Goal: Obtain resource: Download file/media

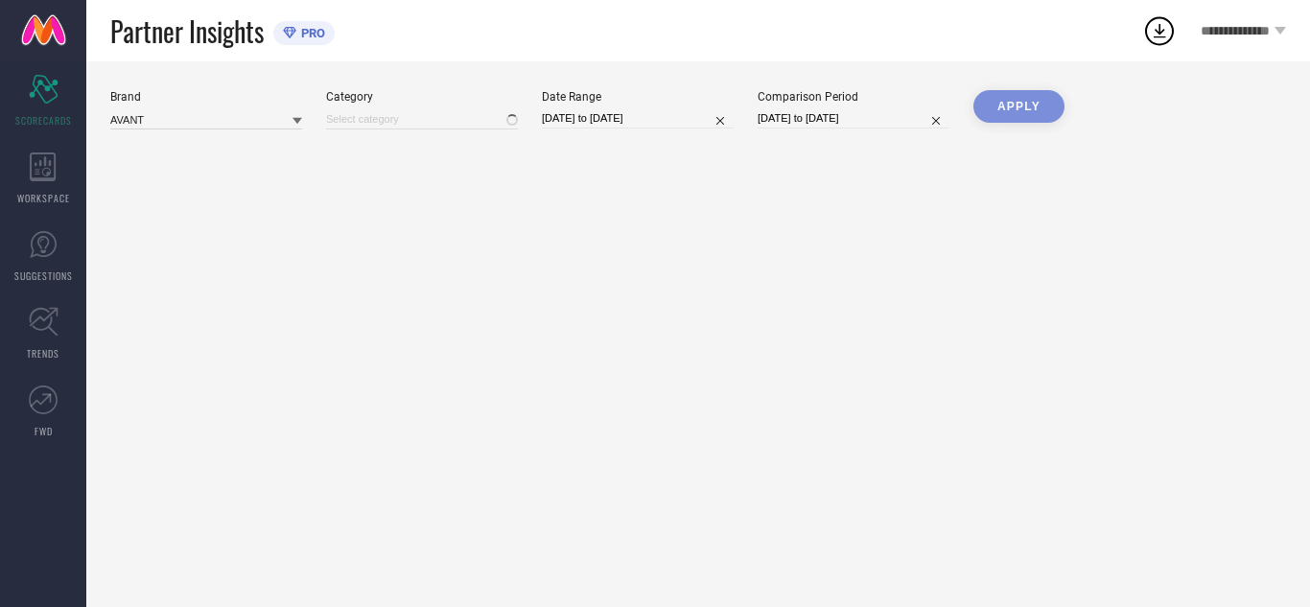
type input "All"
drag, startPoint x: 0, startPoint y: 0, endPoint x: 59, endPoint y: 203, distance: 211.6
click at [59, 203] on span "WORKSPACE" at bounding box center [43, 198] width 53 height 14
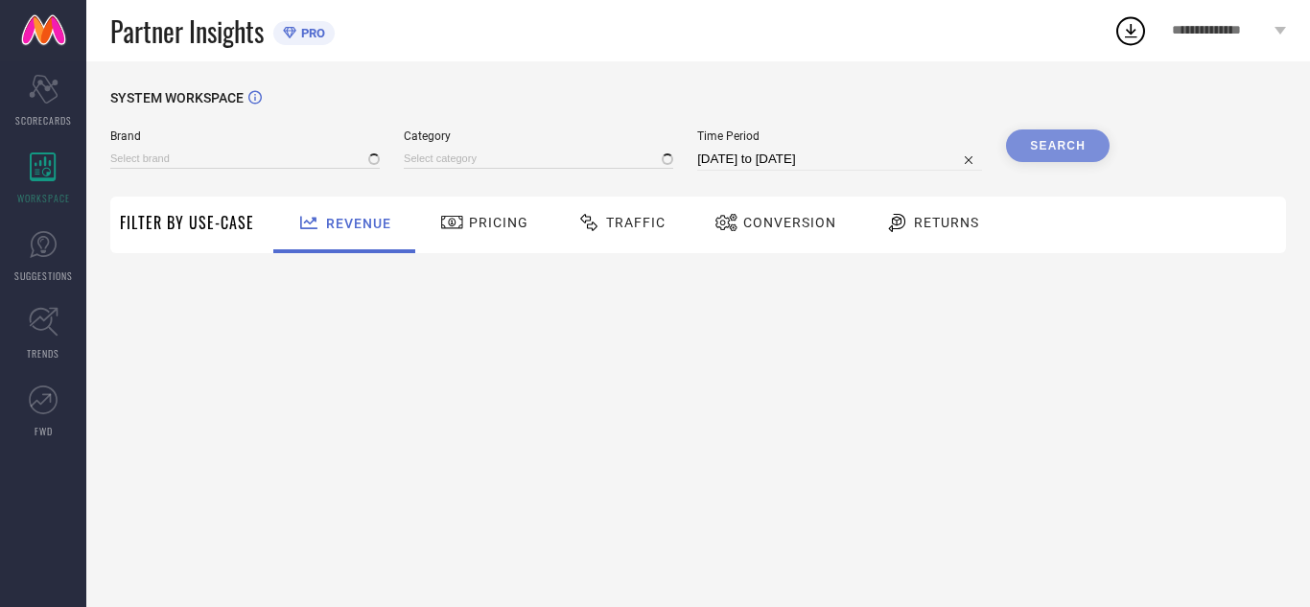
type input "AVANT"
type input "All"
click at [633, 221] on span "Traffic" at bounding box center [635, 222] width 59 height 15
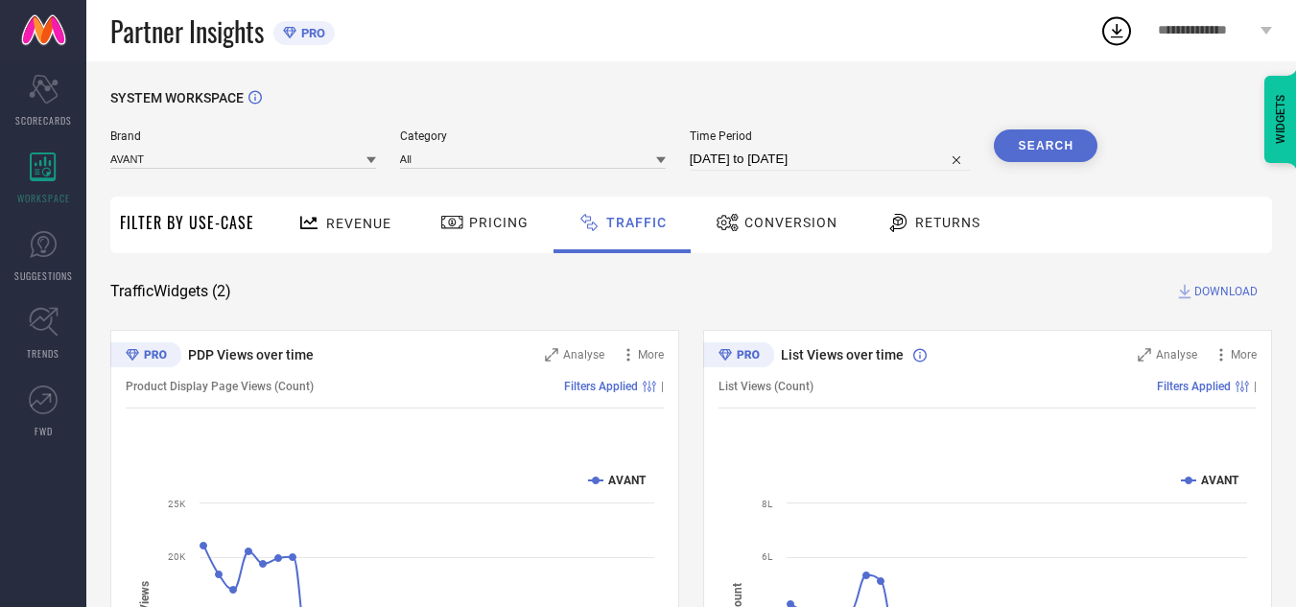
click at [831, 159] on input "[DATE] to [DATE]" at bounding box center [830, 159] width 281 height 23
select select "7"
select select "2025"
select select "8"
select select "2025"
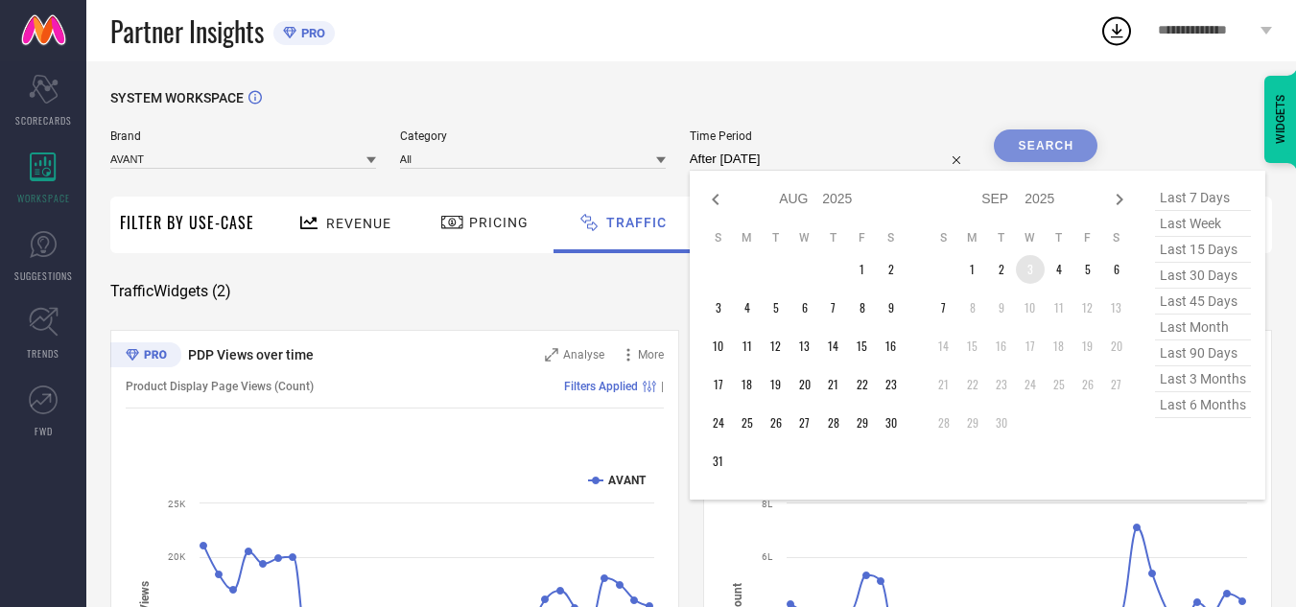
click at [1024, 272] on td "3" at bounding box center [1030, 269] width 29 height 29
type input "[DATE] to [DATE]"
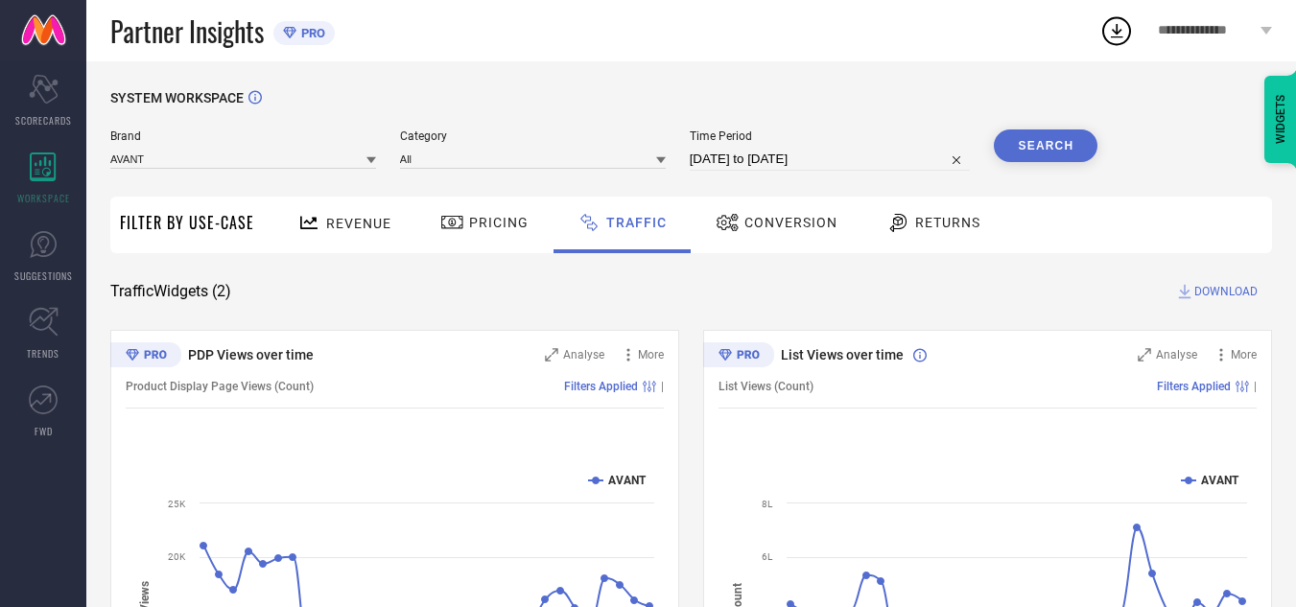
click at [1041, 165] on div "Search" at bounding box center [1046, 149] width 104 height 41
click at [1042, 157] on button "Search" at bounding box center [1046, 145] width 104 height 33
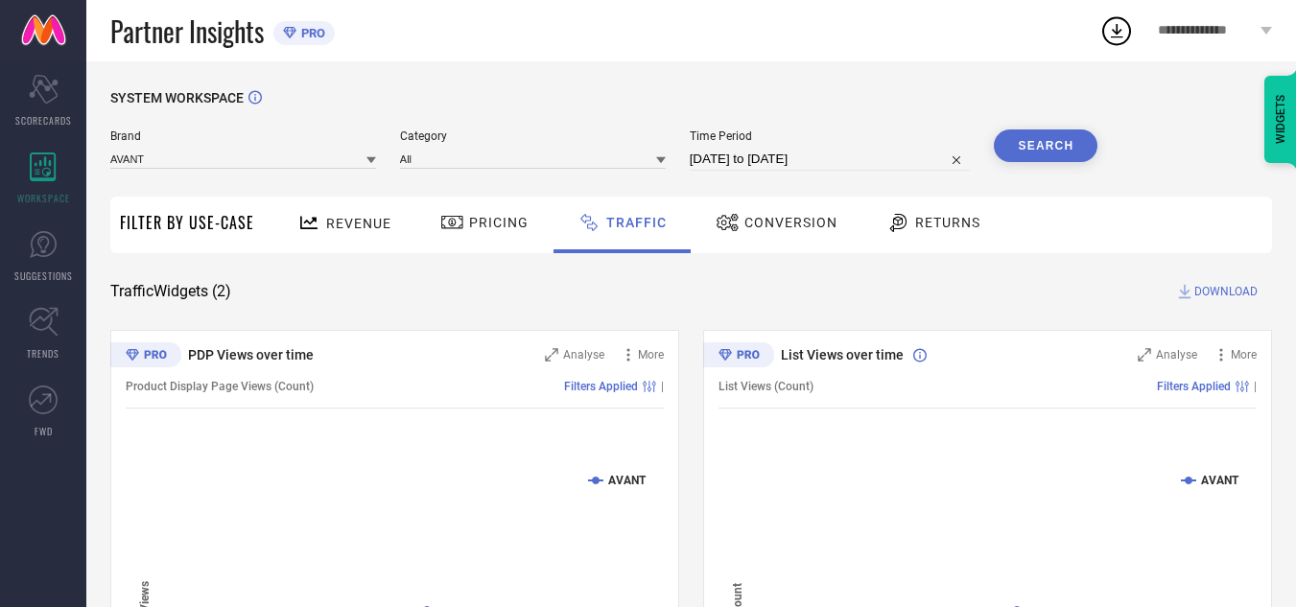
click at [1234, 294] on span "DOWNLOAD" at bounding box center [1225, 291] width 63 height 19
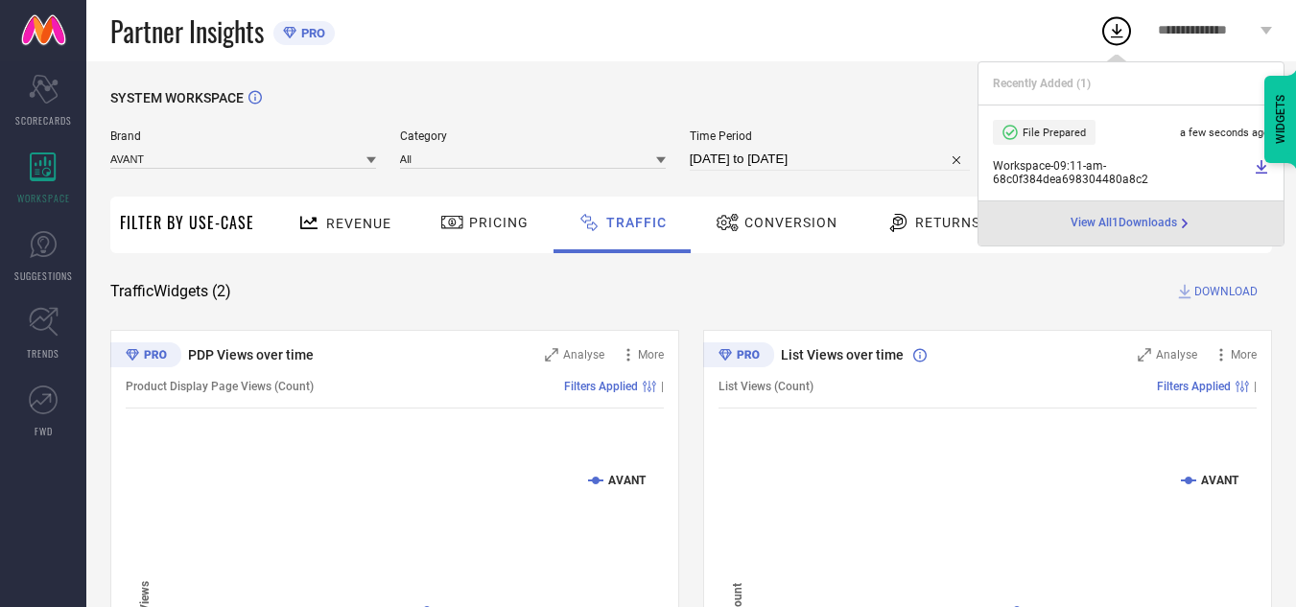
click at [861, 163] on input "[DATE] to [DATE]" at bounding box center [830, 159] width 281 height 23
select select "8"
select select "2025"
select select "9"
select select "2025"
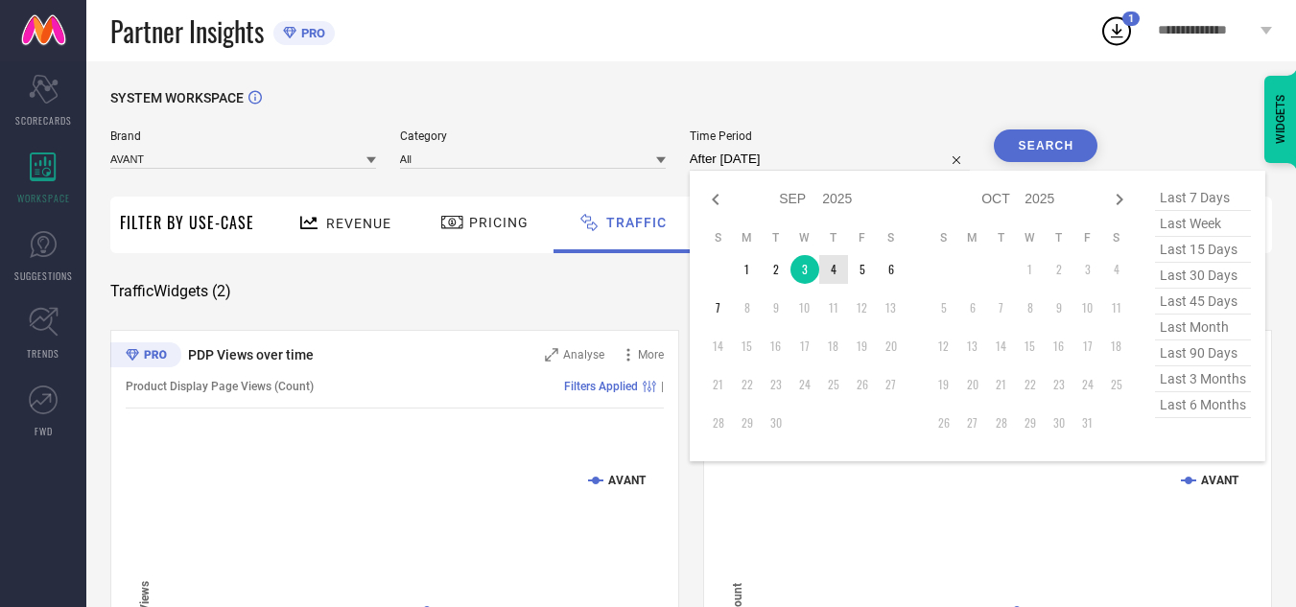
click at [834, 280] on td "4" at bounding box center [833, 269] width 29 height 29
type input "[DATE] to [DATE]"
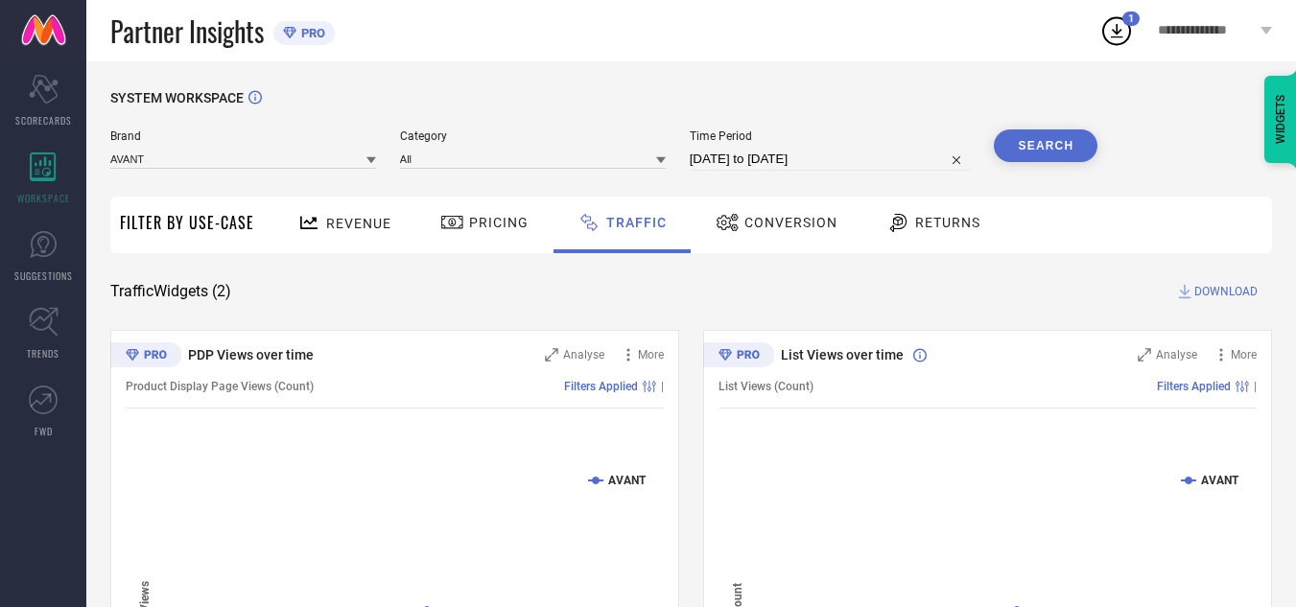
drag, startPoint x: 1002, startPoint y: 172, endPoint x: 1013, endPoint y: 164, distance: 13.0
click at [1006, 170] on div "Brand AVANT Category All Time Period [DATE] to [DATE] Search" at bounding box center [603, 158] width 987 height 58
click at [1017, 152] on button "Search" at bounding box center [1046, 145] width 104 height 33
click at [1050, 155] on button "Search" at bounding box center [1046, 145] width 104 height 33
click at [1227, 291] on span "DOWNLOAD" at bounding box center [1225, 291] width 63 height 19
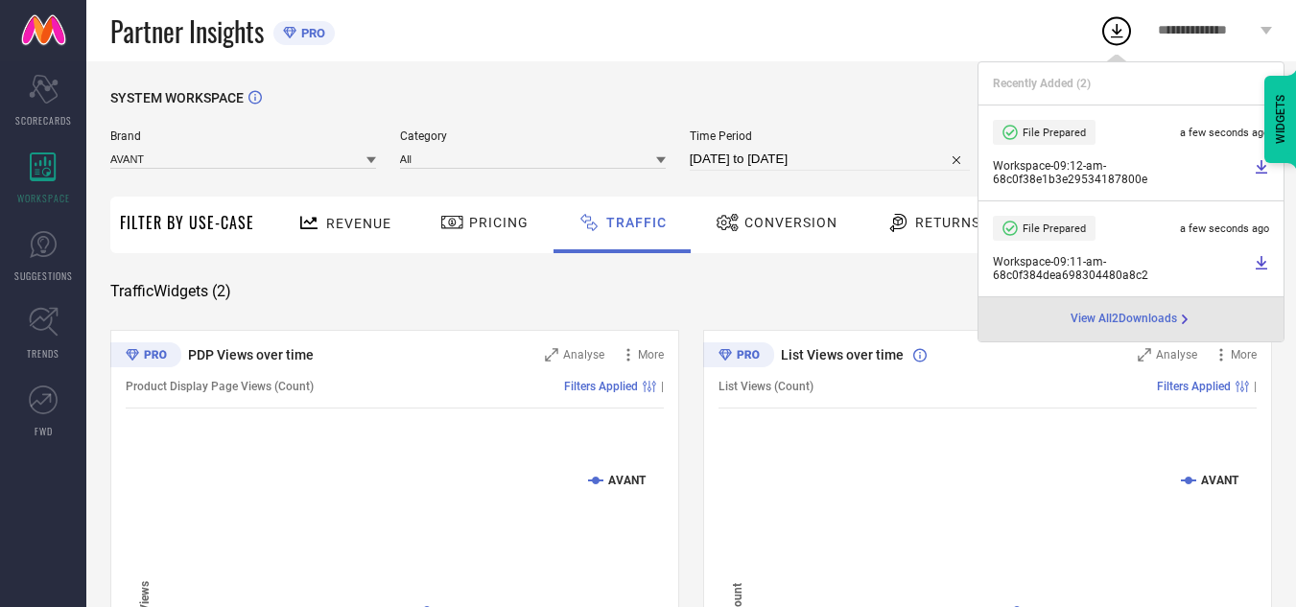
click at [854, 161] on input "[DATE] to [DATE]" at bounding box center [830, 159] width 281 height 23
select select "8"
select select "2025"
select select "9"
select select "2025"
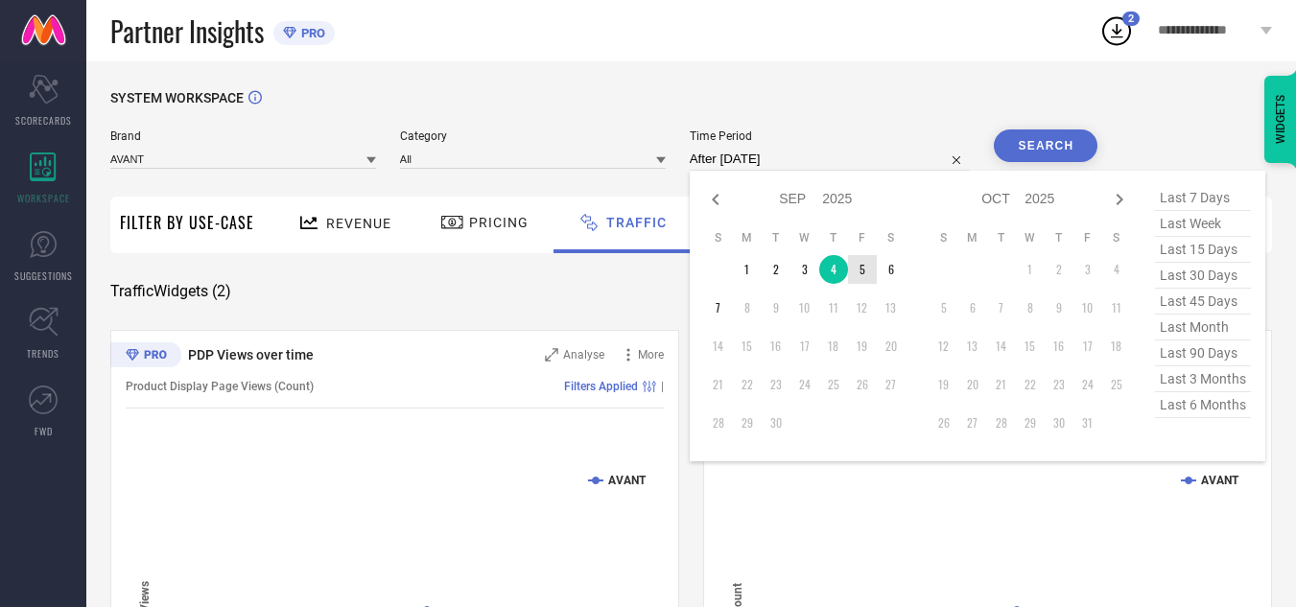
click at [871, 272] on td "5" at bounding box center [862, 269] width 29 height 29
type input "[DATE] to [DATE]"
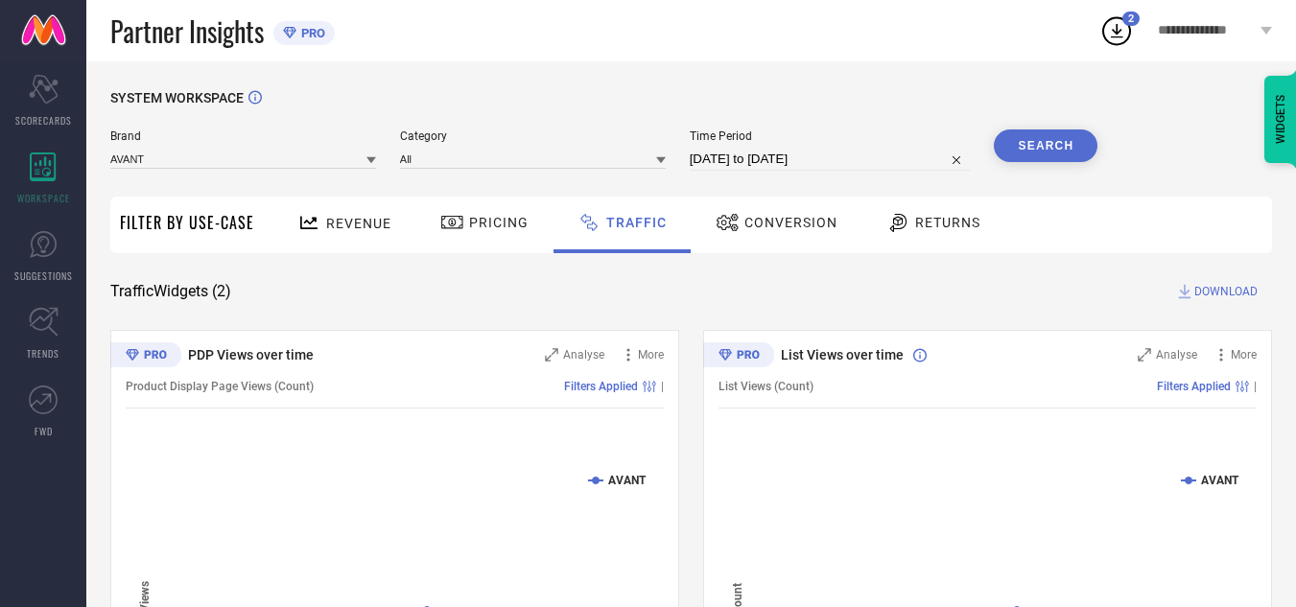
click at [1067, 156] on button "Search" at bounding box center [1046, 145] width 104 height 33
click at [1213, 292] on span "DOWNLOAD" at bounding box center [1225, 291] width 63 height 19
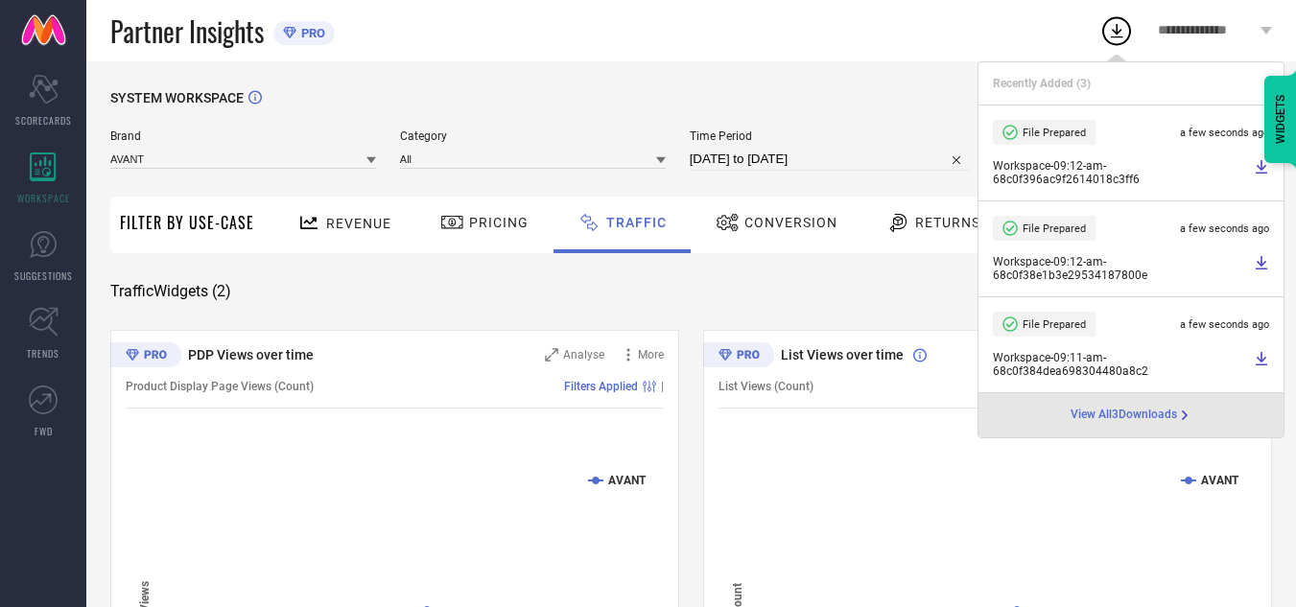
click at [877, 166] on input "[DATE] to [DATE]" at bounding box center [830, 159] width 281 height 23
select select "8"
select select "2025"
select select "9"
select select "2025"
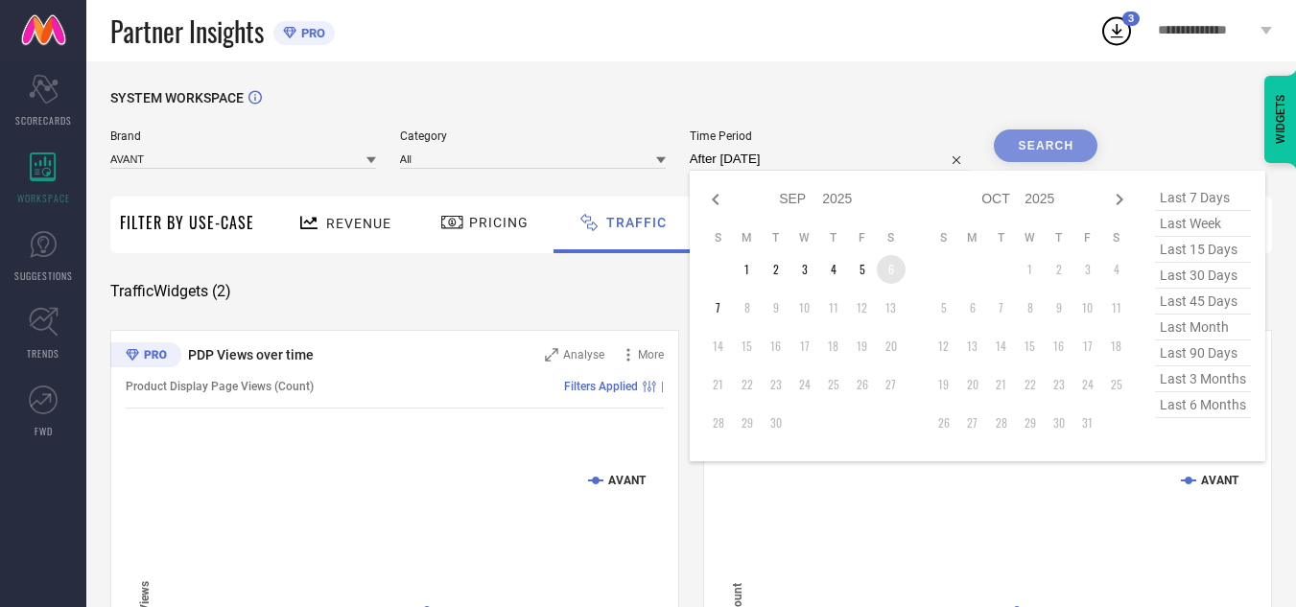
click at [896, 278] on td "6" at bounding box center [891, 269] width 29 height 29
type input "[DATE] to [DATE]"
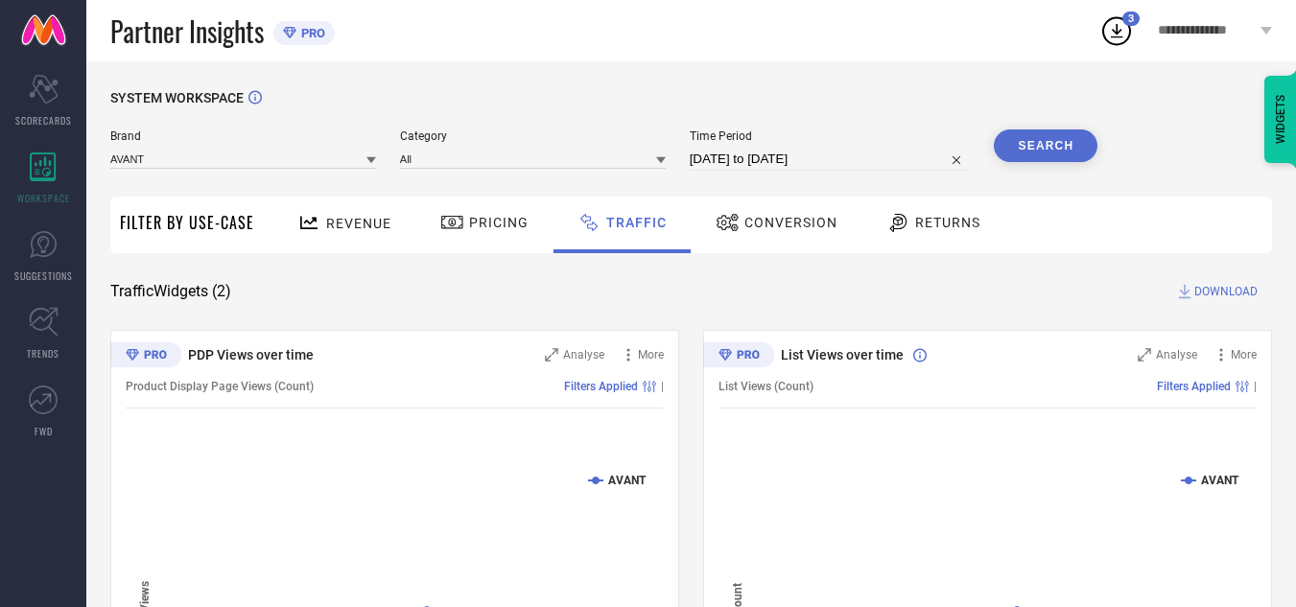
click at [848, 111] on div "SYSTEM WORKSPACE" at bounding box center [691, 109] width 1162 height 39
click at [1048, 144] on button "Search" at bounding box center [1046, 145] width 104 height 33
click at [1228, 293] on span "DOWNLOAD" at bounding box center [1225, 291] width 63 height 19
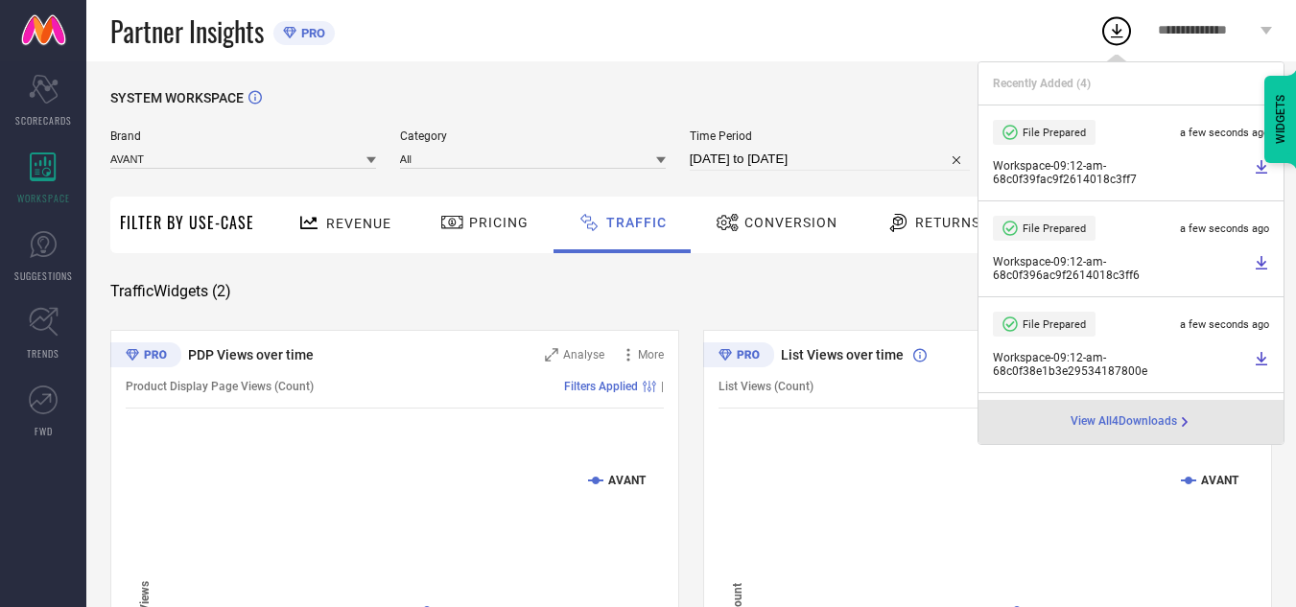
select select "8"
select select "2025"
select select "9"
select select "2025"
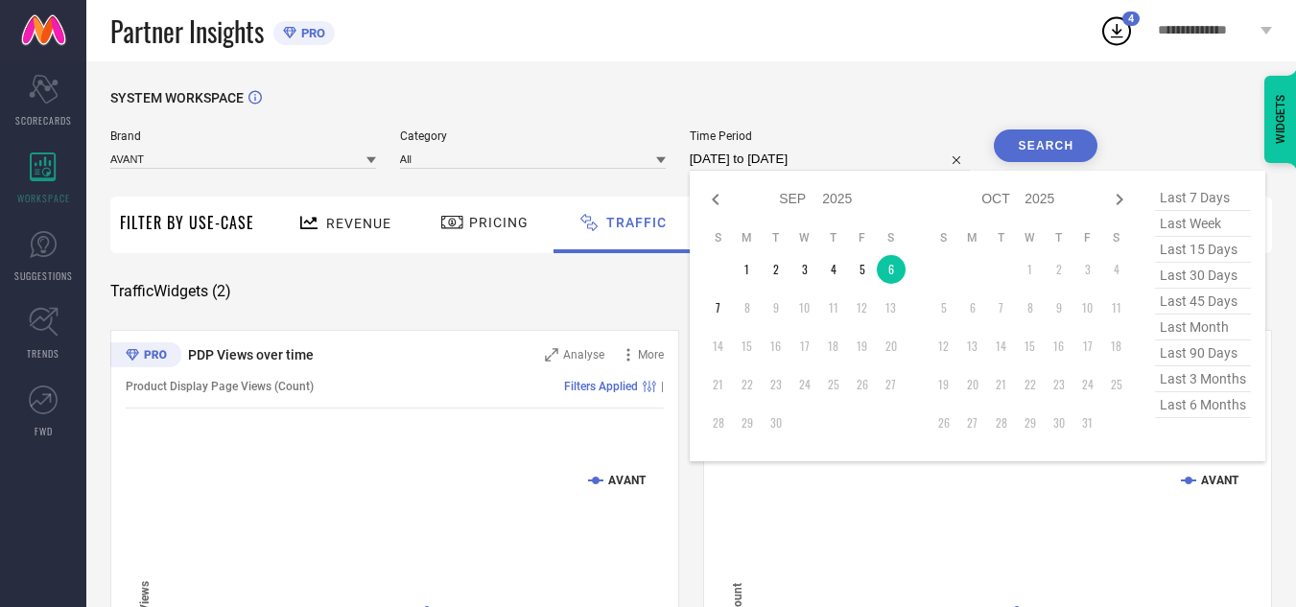
drag, startPoint x: 878, startPoint y: 160, endPoint x: 869, endPoint y: 169, distance: 12.2
click at [878, 160] on input "[DATE] to [DATE]" at bounding box center [830, 159] width 281 height 23
click at [724, 301] on td "7" at bounding box center [718, 308] width 29 height 29
type input "[DATE] to [DATE]"
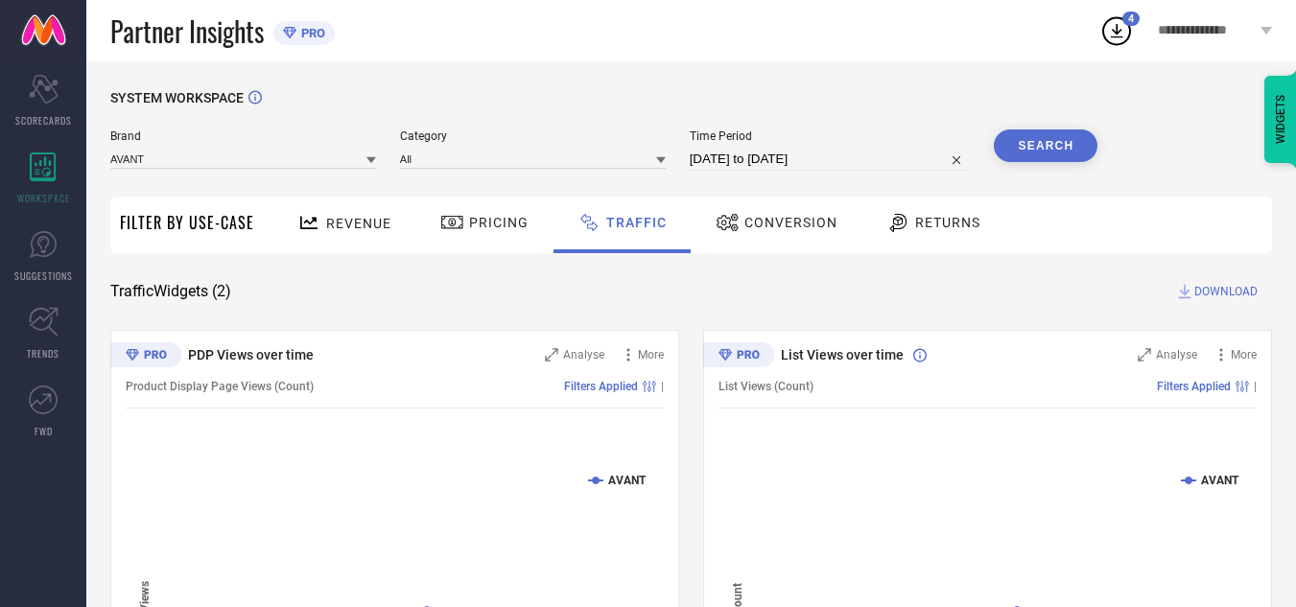
click at [1056, 153] on button "Search" at bounding box center [1046, 145] width 104 height 33
click at [1215, 290] on span "DOWNLOAD" at bounding box center [1225, 291] width 63 height 19
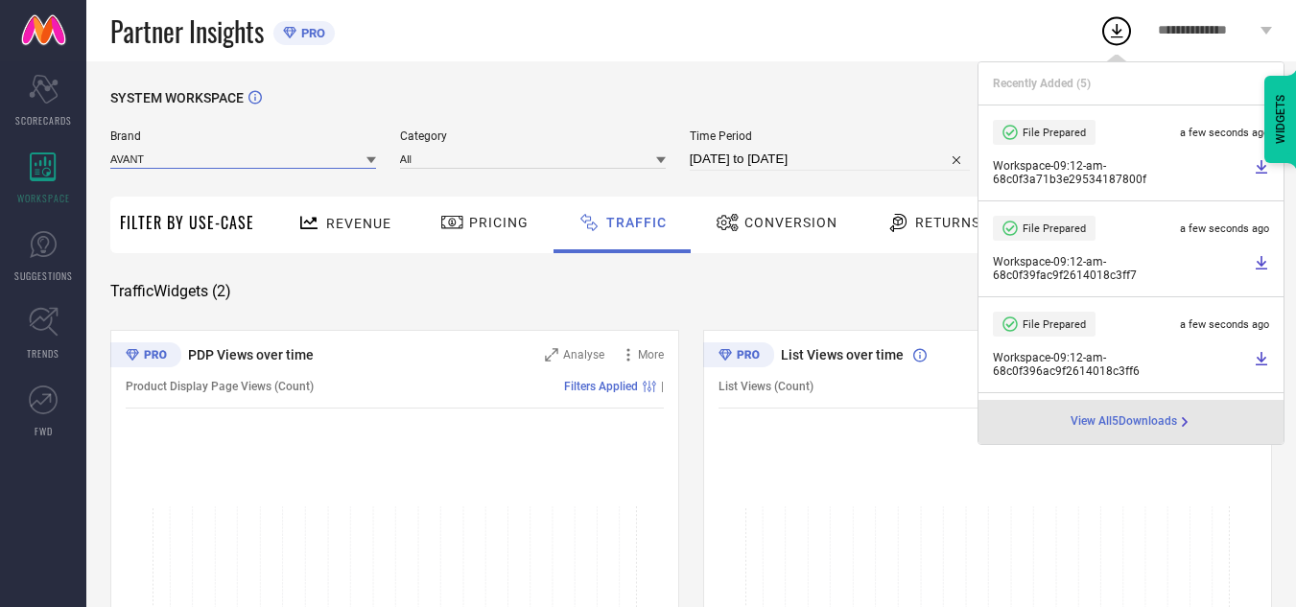
click at [243, 164] on input at bounding box center [243, 159] width 266 height 20
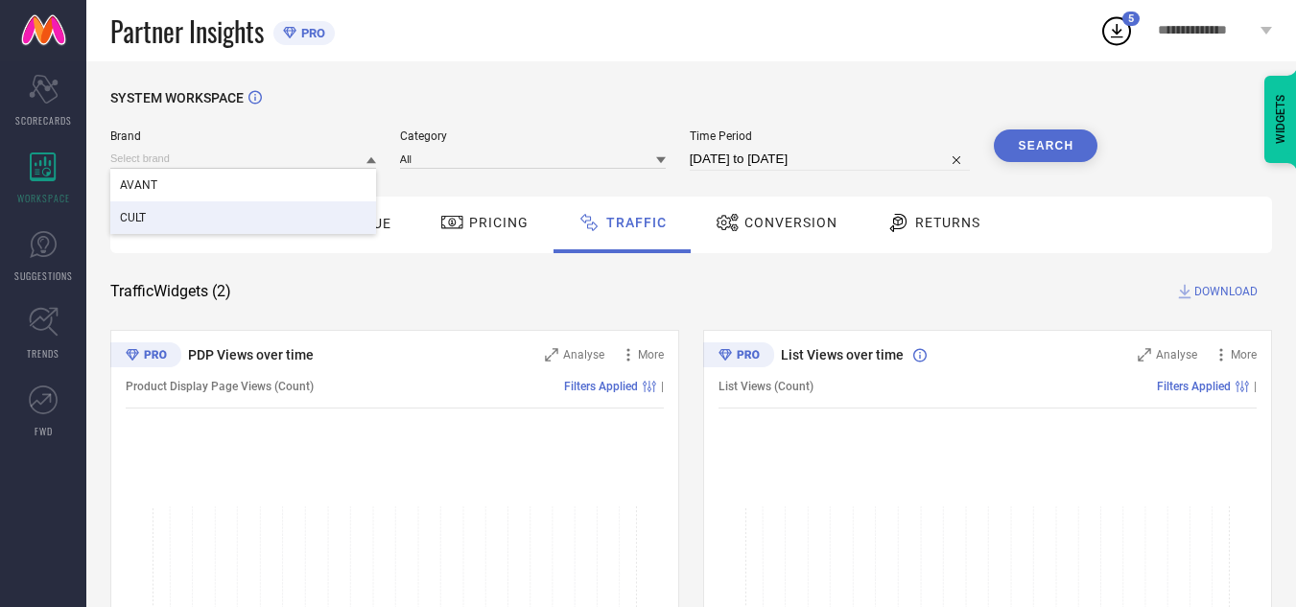
click at [236, 203] on div "CULT" at bounding box center [243, 217] width 266 height 33
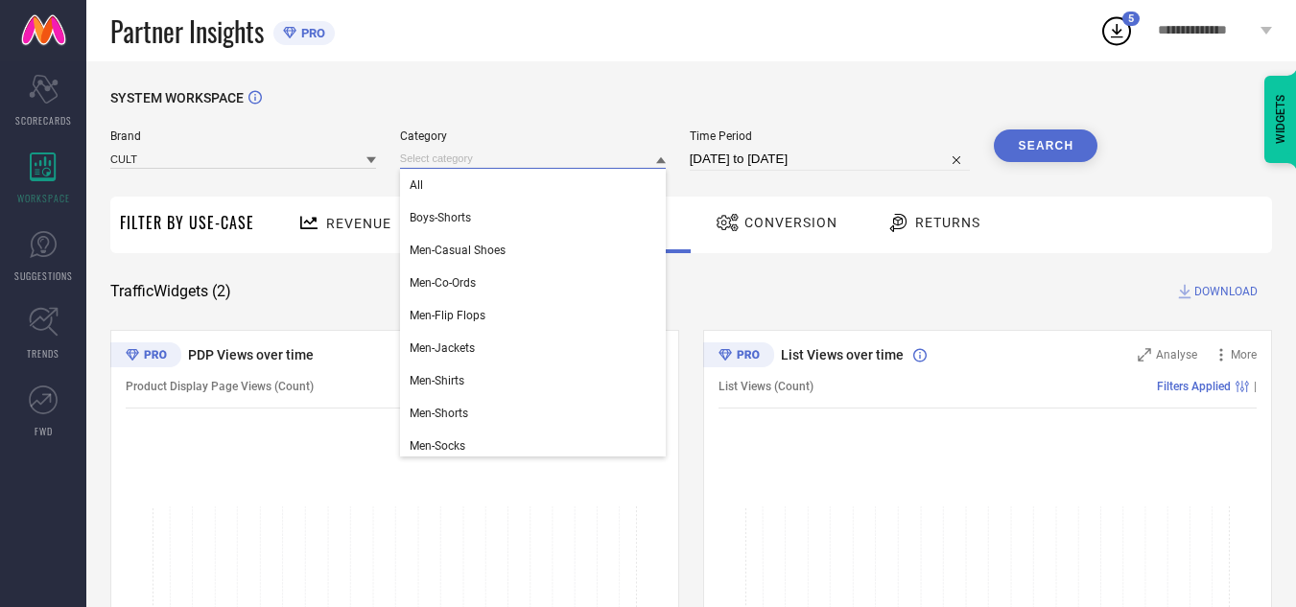
click at [540, 157] on input at bounding box center [533, 159] width 266 height 20
click at [519, 190] on div "All" at bounding box center [533, 185] width 266 height 33
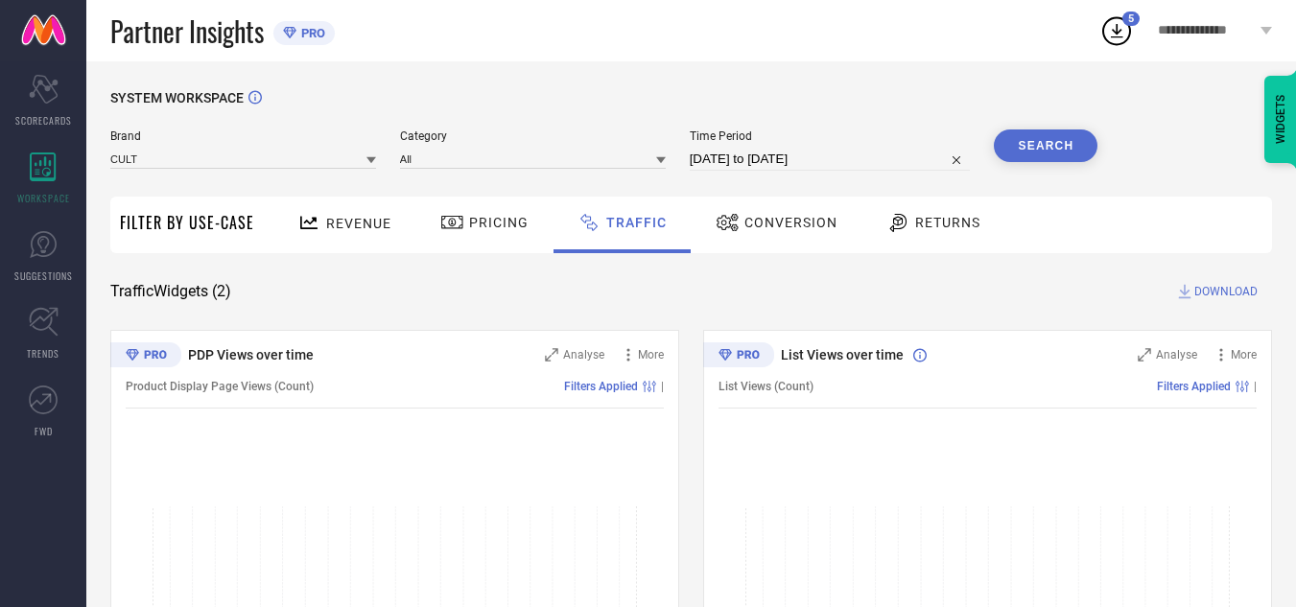
click at [802, 164] on input "[DATE] to [DATE]" at bounding box center [830, 159] width 281 height 23
select select "8"
select select "2025"
select select "9"
select select "2025"
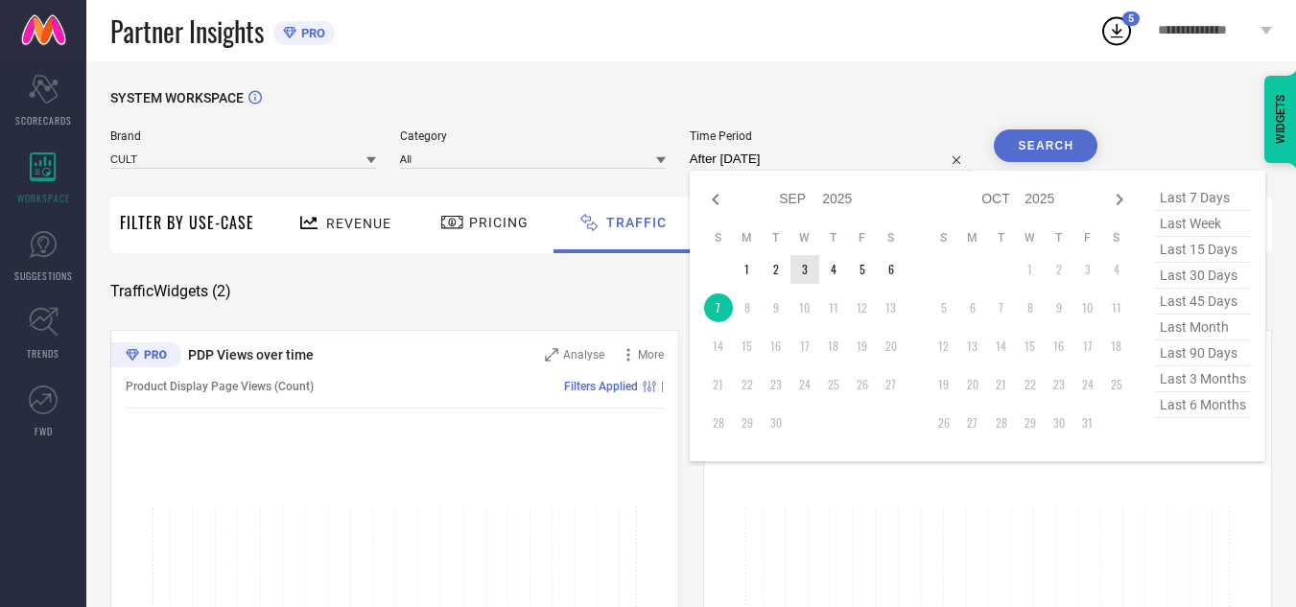
click at [811, 277] on td "3" at bounding box center [804, 269] width 29 height 29
type input "[DATE] to [DATE]"
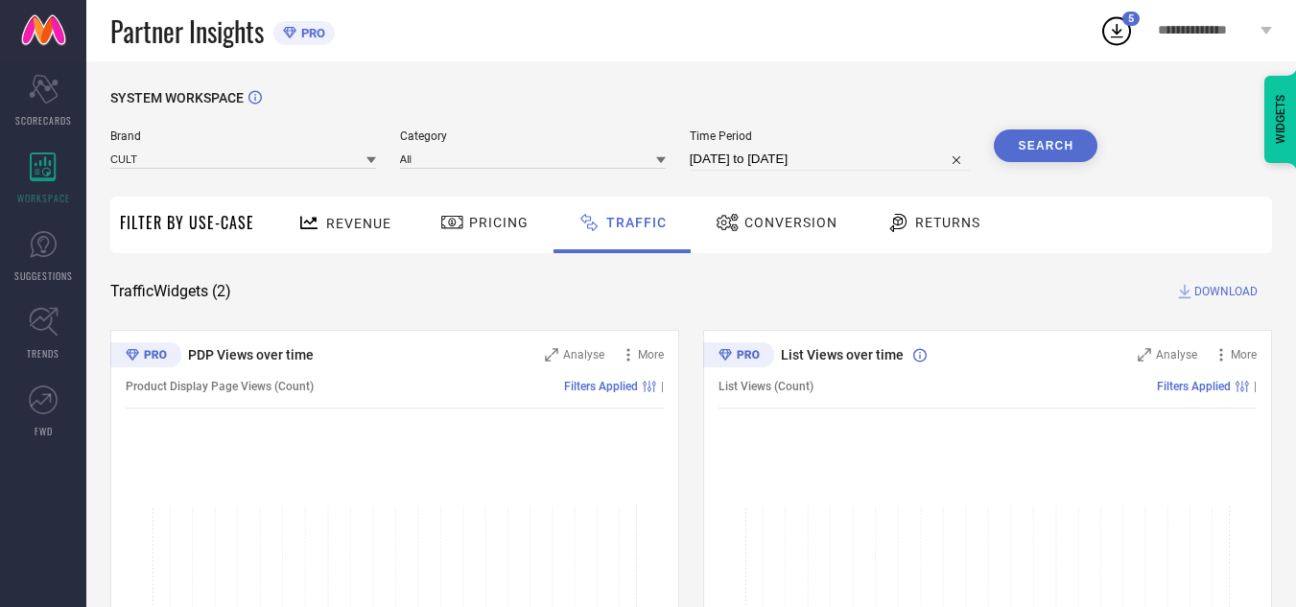
click at [1026, 153] on button "Search" at bounding box center [1046, 145] width 104 height 33
click at [1215, 295] on span "DOWNLOAD" at bounding box center [1225, 291] width 63 height 19
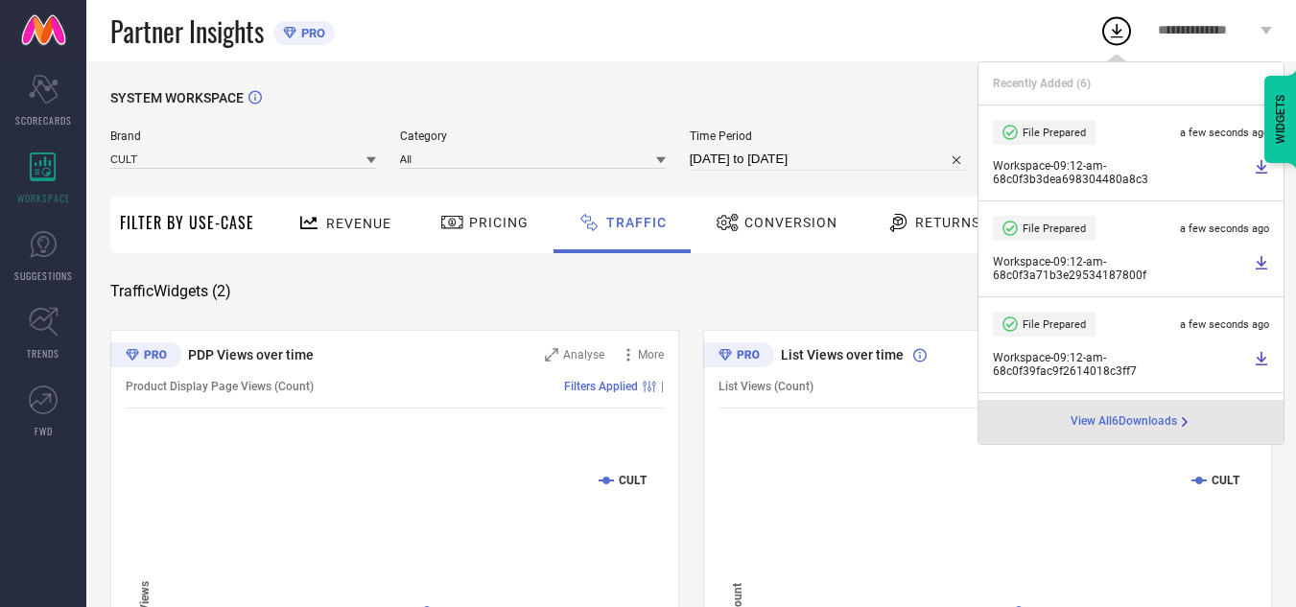
click at [852, 158] on input "[DATE] to [DATE]" at bounding box center [830, 159] width 281 height 23
select select "8"
select select "2025"
select select "9"
select select "2025"
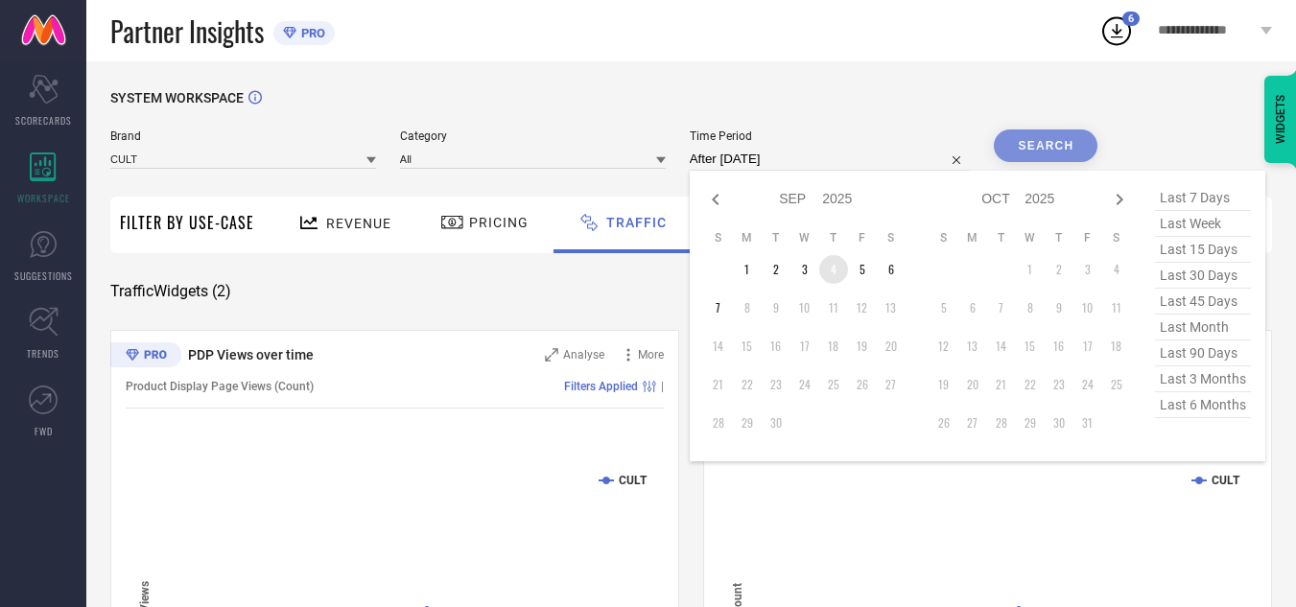
click at [840, 273] on td "4" at bounding box center [833, 269] width 29 height 29
type input "[DATE] to [DATE]"
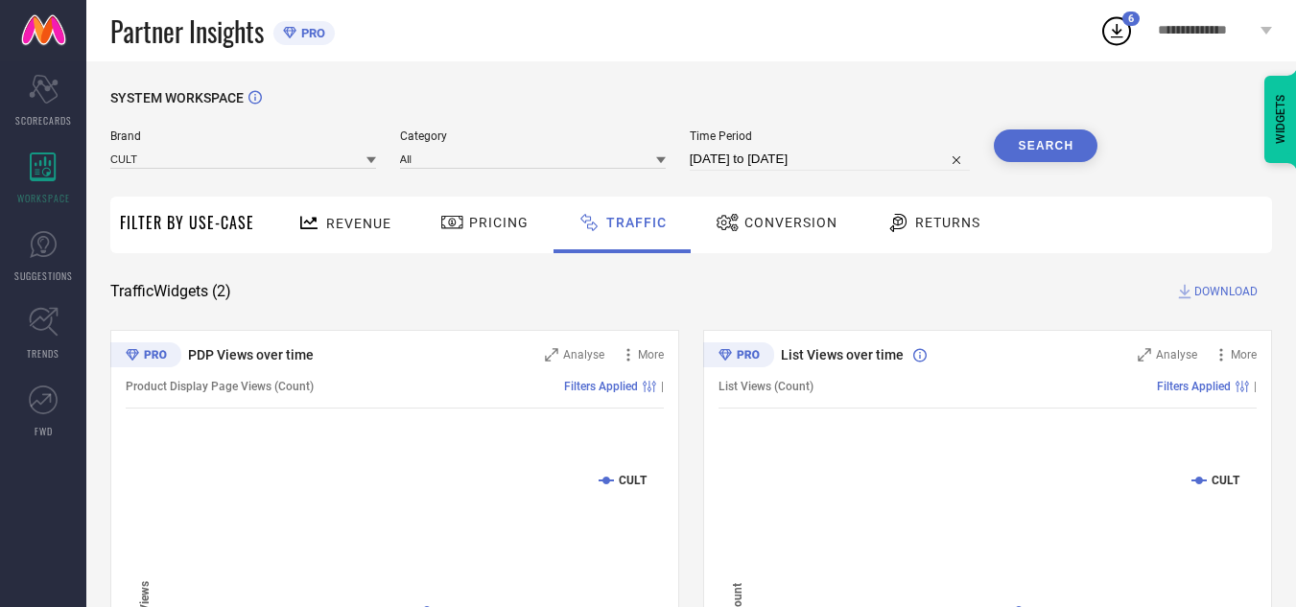
click at [1049, 143] on button "Search" at bounding box center [1046, 145] width 104 height 33
click at [1217, 292] on span "DOWNLOAD" at bounding box center [1225, 291] width 63 height 19
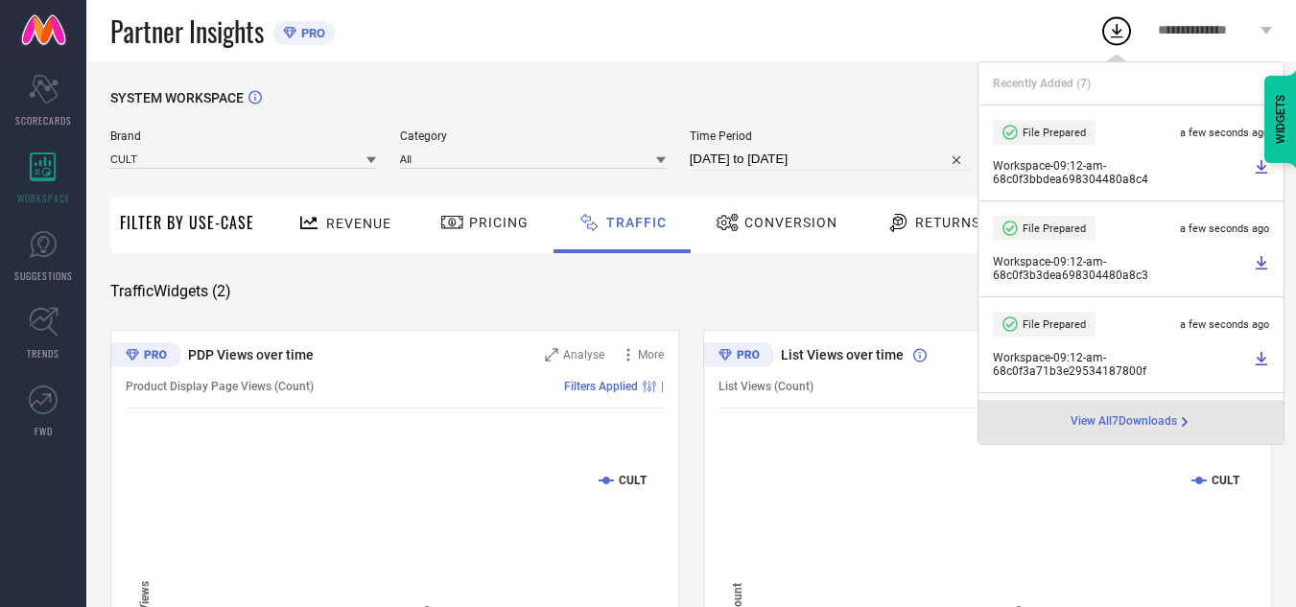
select select "8"
select select "2025"
select select "9"
select select "2025"
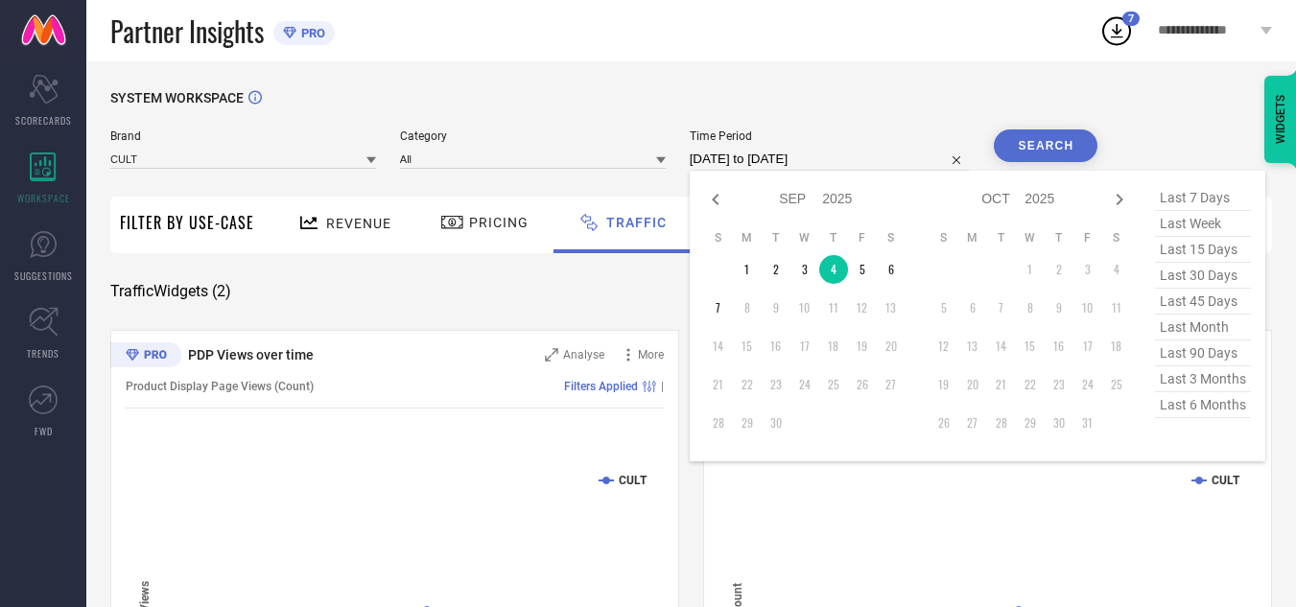
click at [870, 158] on input "[DATE] to [DATE]" at bounding box center [830, 159] width 281 height 23
click at [867, 276] on td "5" at bounding box center [862, 269] width 29 height 29
type input "[DATE] to [DATE]"
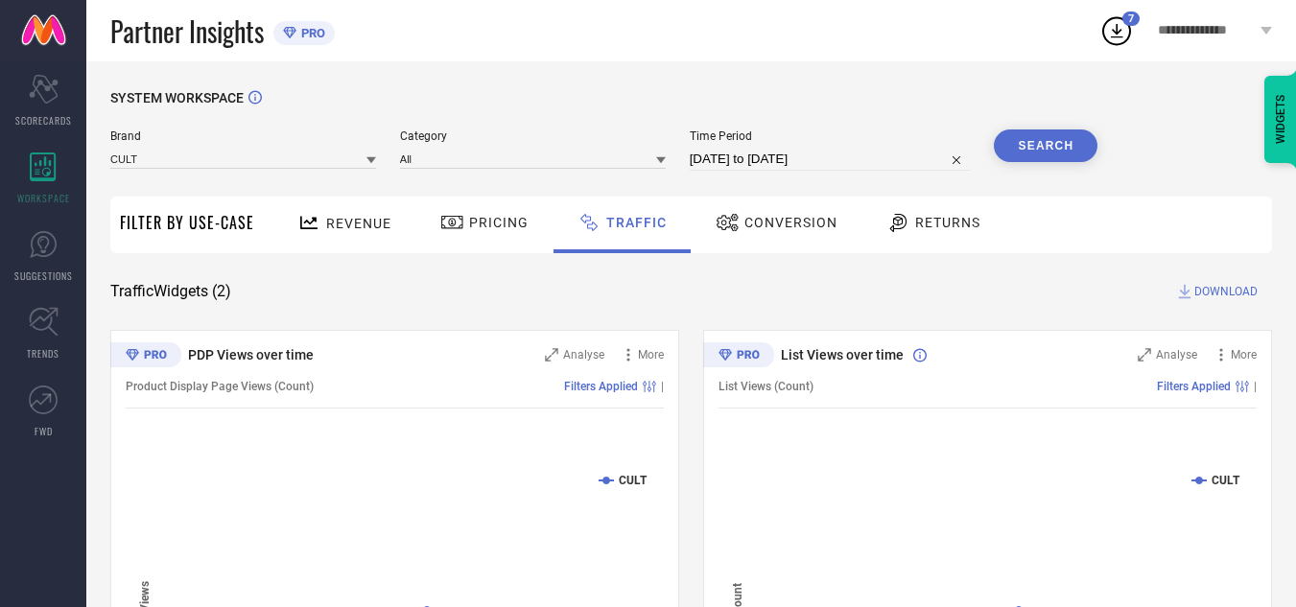
click at [1023, 152] on button "Search" at bounding box center [1046, 145] width 104 height 33
click at [1212, 292] on span "DOWNLOAD" at bounding box center [1225, 291] width 63 height 19
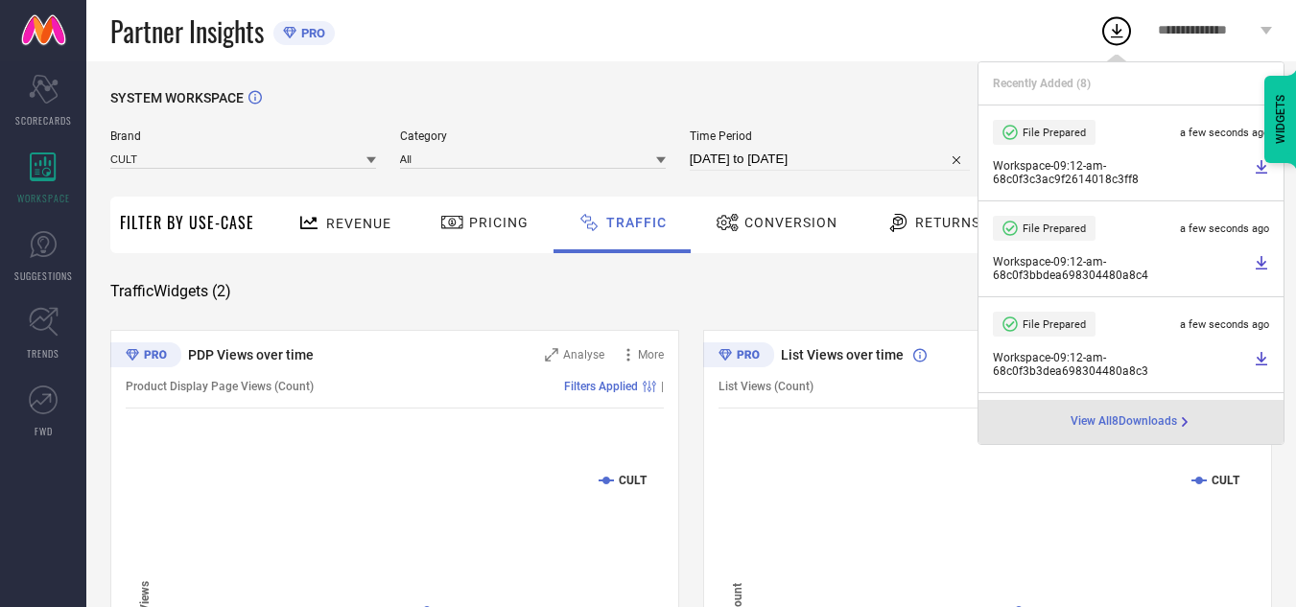
select select "8"
select select "2025"
select select "9"
select select "2025"
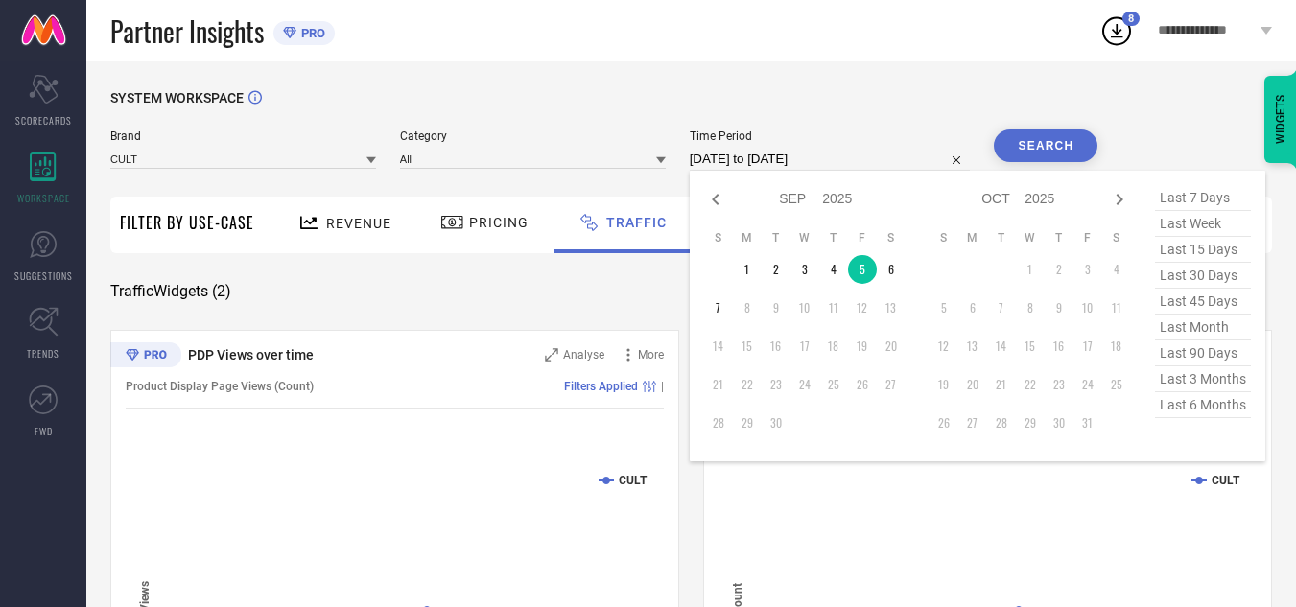
click at [861, 164] on input "[DATE] to [DATE]" at bounding box center [830, 159] width 281 height 23
click at [895, 272] on td "6" at bounding box center [891, 269] width 29 height 29
type input "[DATE] to [DATE]"
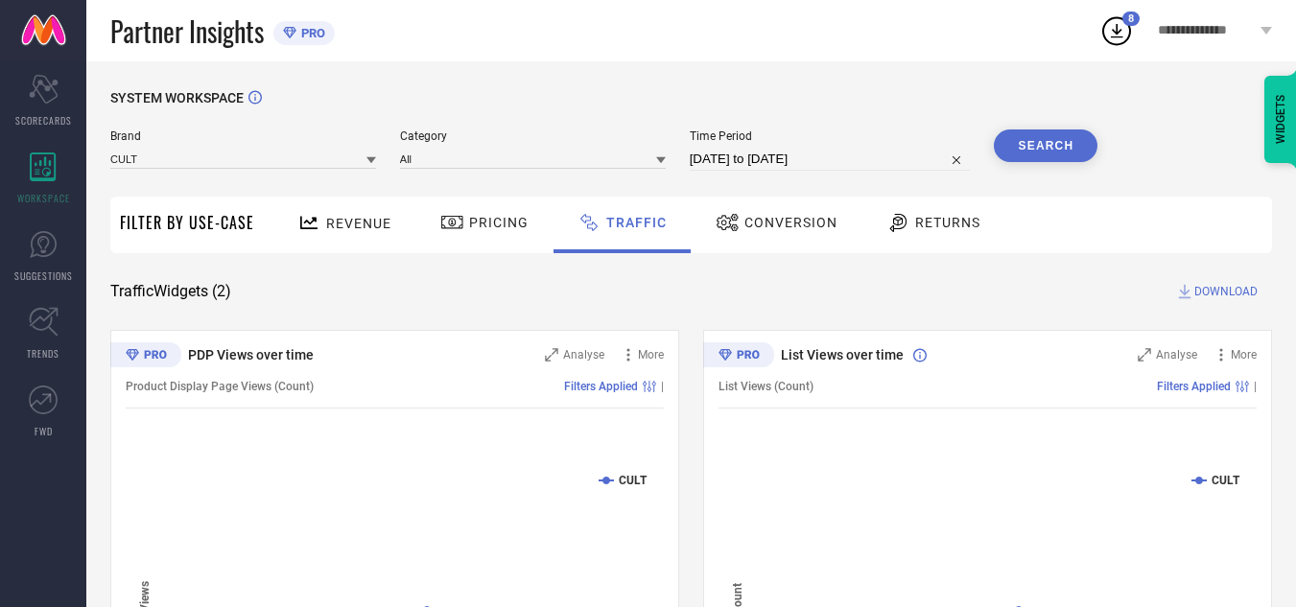
click at [1070, 135] on button "Search" at bounding box center [1046, 145] width 104 height 33
click at [1249, 294] on span "DOWNLOAD" at bounding box center [1225, 291] width 63 height 19
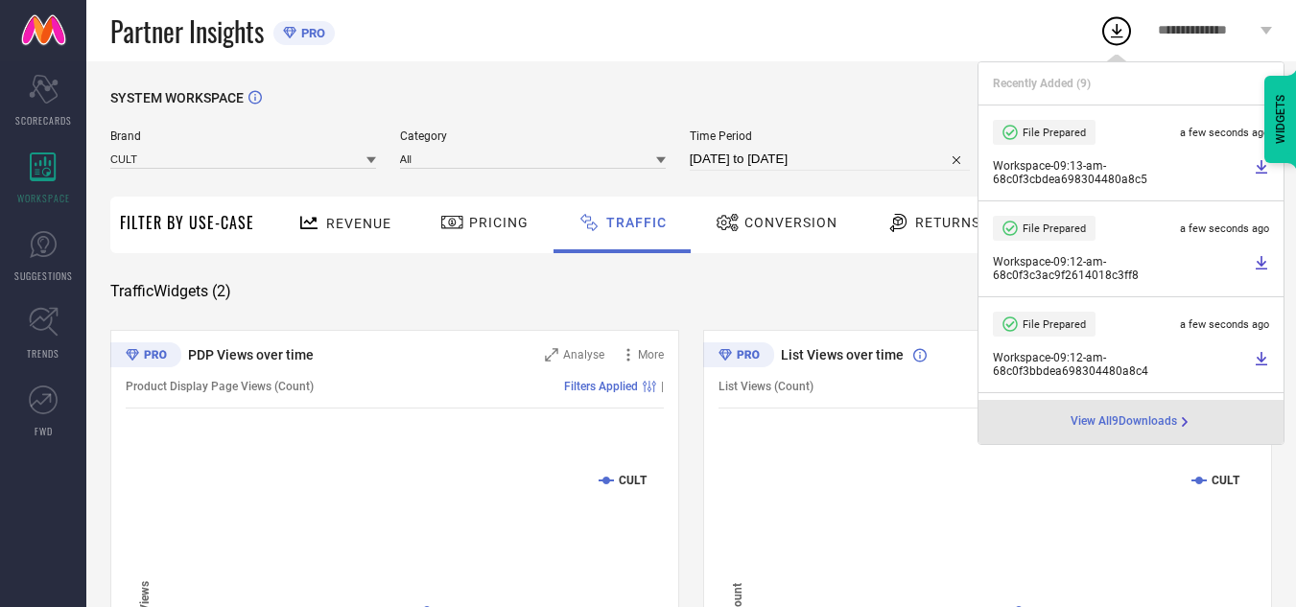
click at [866, 164] on input "[DATE] to [DATE]" at bounding box center [830, 159] width 281 height 23
select select "8"
select select "2025"
select select "9"
select select "2025"
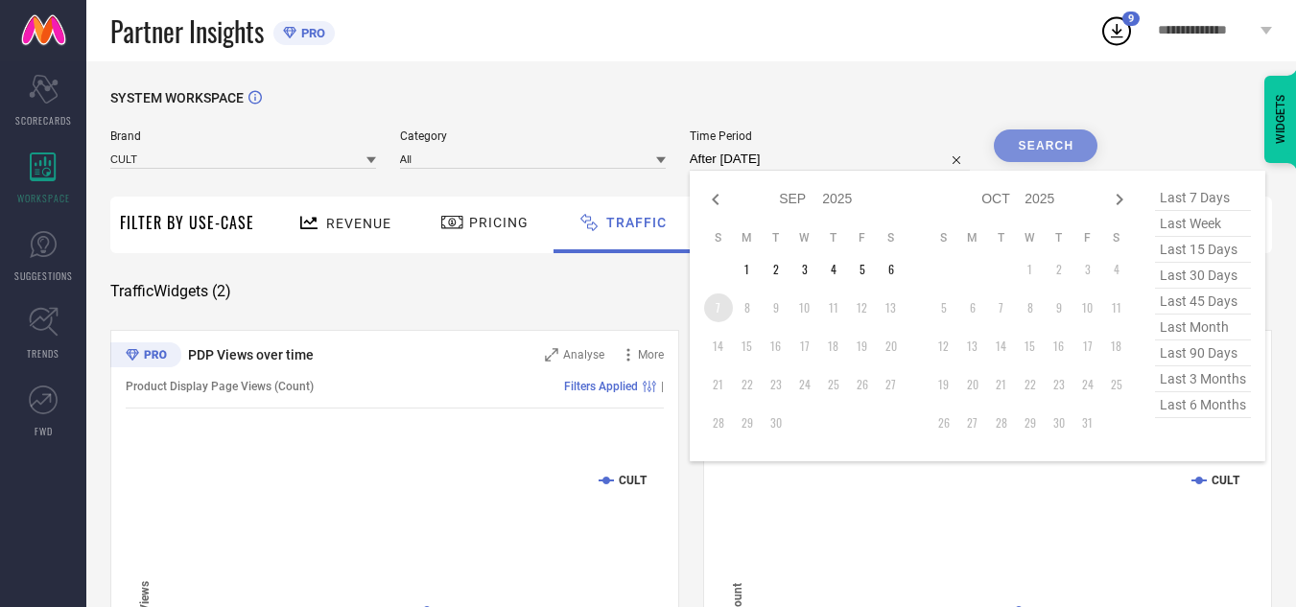
click at [721, 306] on td "7" at bounding box center [718, 308] width 29 height 29
type input "[DATE] to [DATE]"
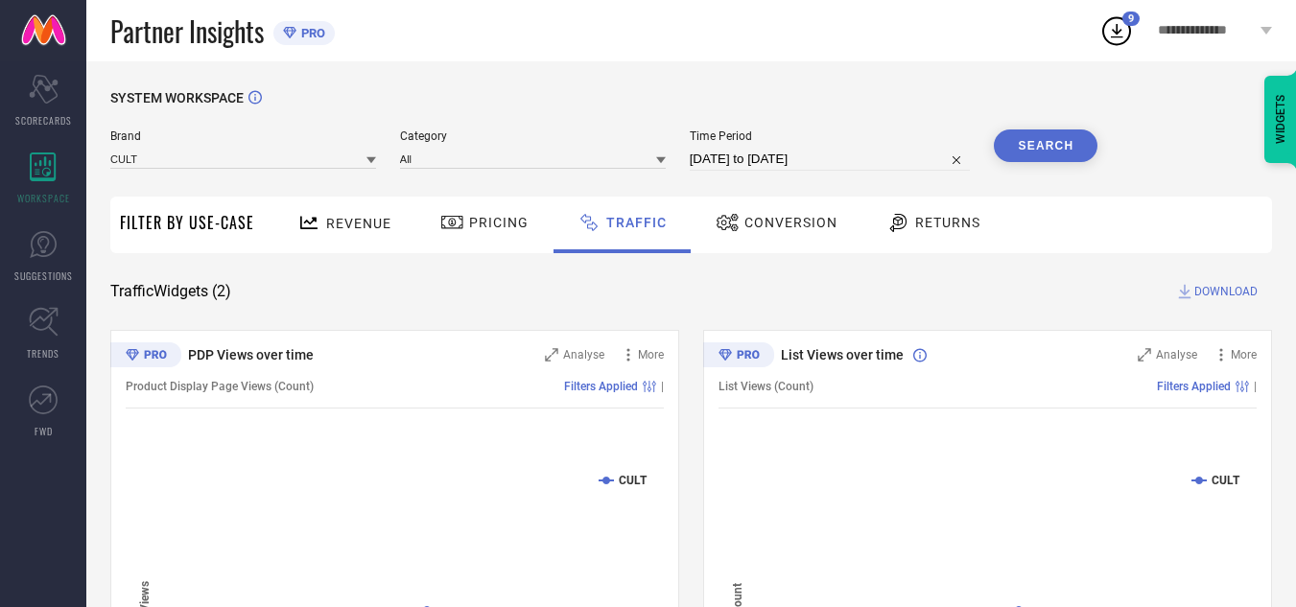
click at [1045, 158] on button "Search" at bounding box center [1046, 145] width 104 height 33
click at [1221, 291] on span "DOWNLOAD" at bounding box center [1225, 291] width 63 height 19
